Goal: Transaction & Acquisition: Download file/media

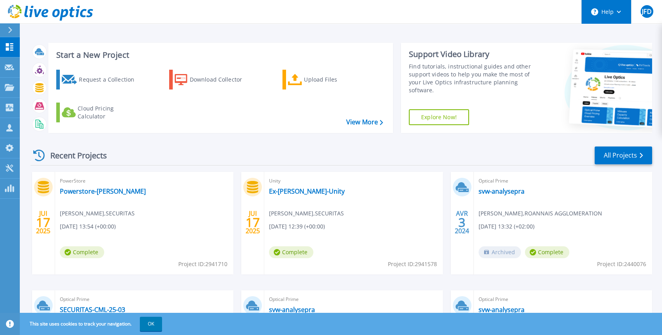
click at [626, 13] on button "Help" at bounding box center [605, 12] width 49 height 24
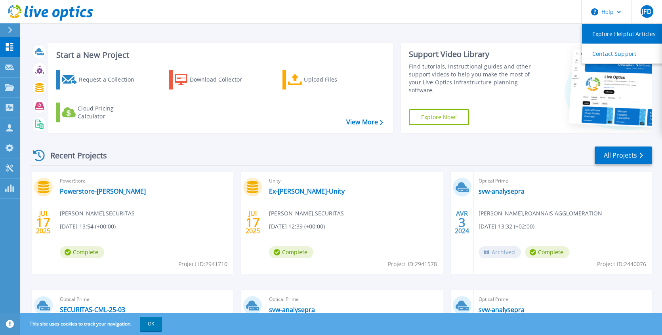
click at [614, 35] on link "Explore Helpful Articles" at bounding box center [626, 33] width 88 height 19
click at [533, 78] on div "Find tutorials, instructional guides and other support videos to help you make …" at bounding box center [472, 79] width 127 height 32
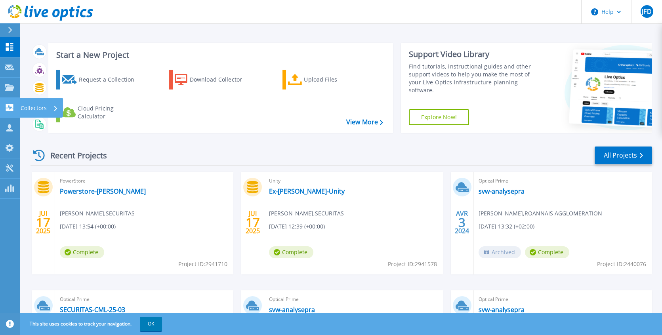
click at [8, 109] on icon at bounding box center [10, 108] width 8 height 8
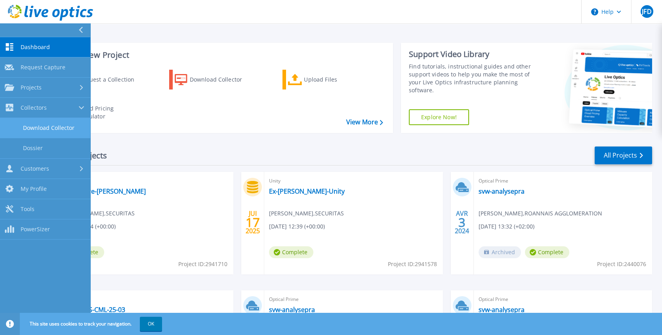
click at [38, 125] on link "Download Collector" at bounding box center [45, 128] width 90 height 20
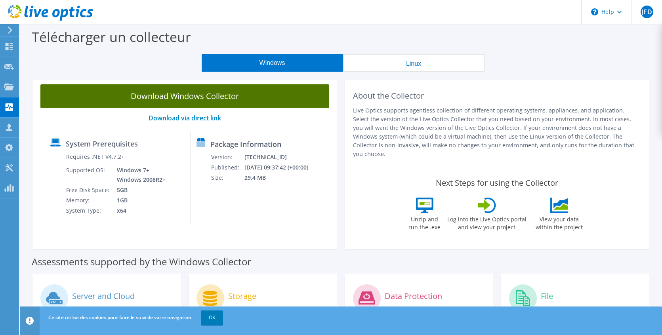
click at [256, 95] on link "Download Windows Collector" at bounding box center [184, 96] width 289 height 24
